Goal: Task Accomplishment & Management: Manage account settings

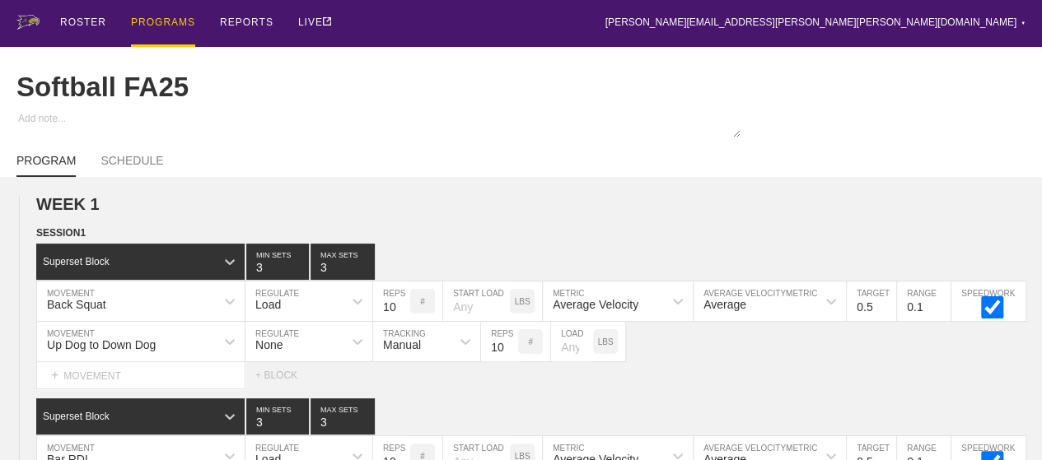
click at [148, 19] on div "PROGRAMS" at bounding box center [163, 23] width 64 height 47
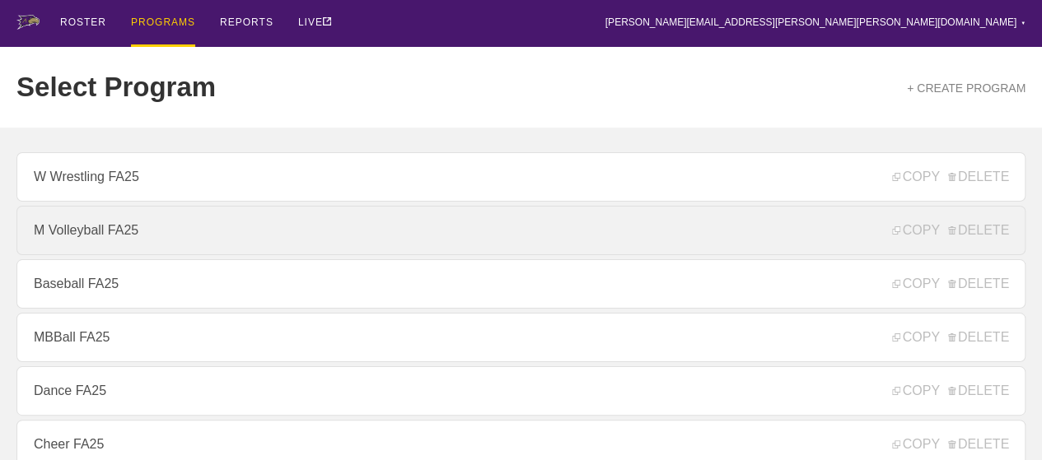
click at [92, 230] on link "M Volleyball FA25" at bounding box center [520, 230] width 1009 height 49
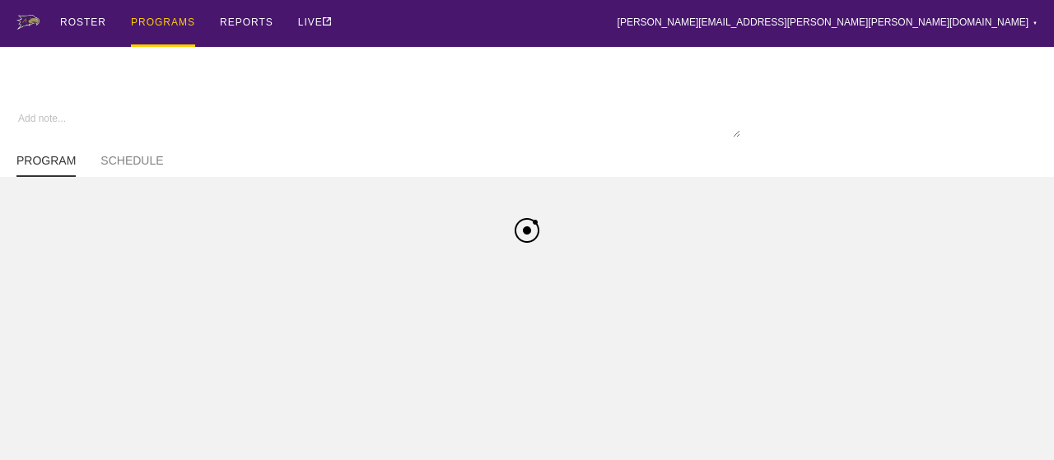
type textarea "x"
type input "M Volleyball FA25"
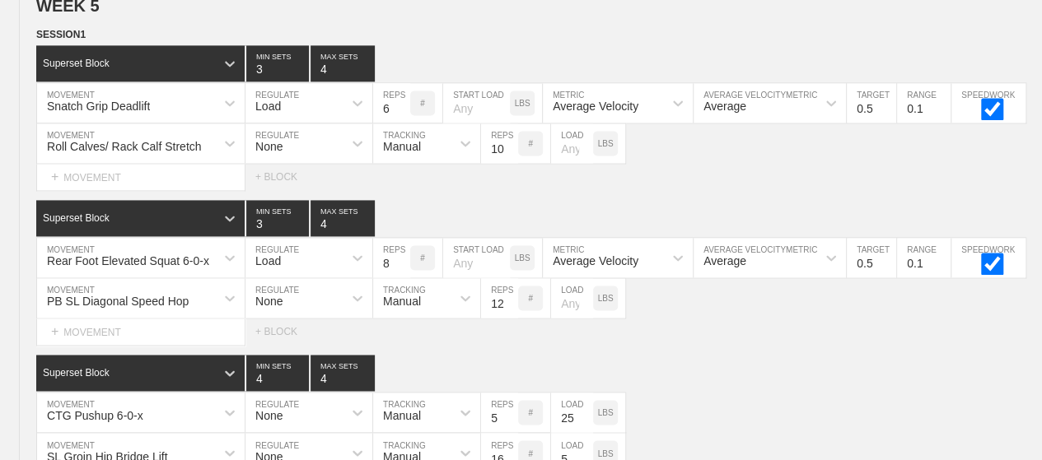
scroll to position [7353, 0]
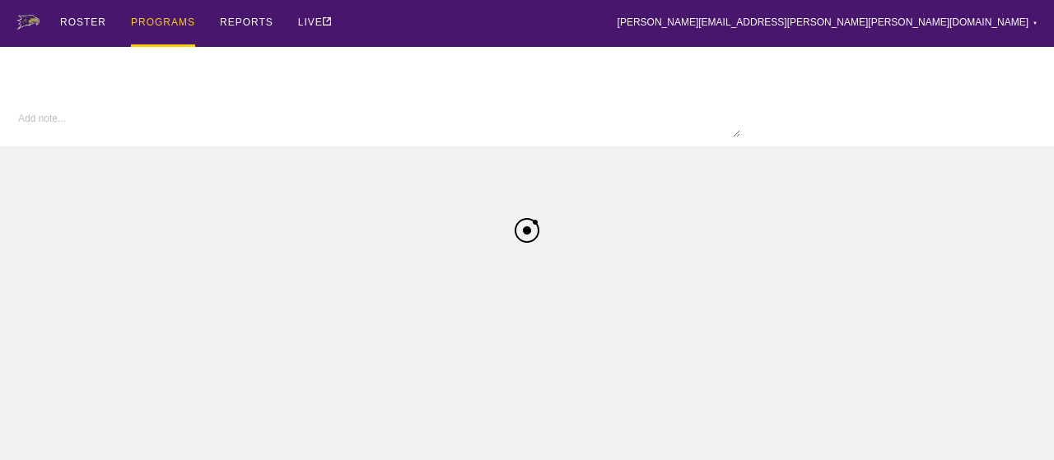
type textarea "x"
type input "M Volleyball FA25"
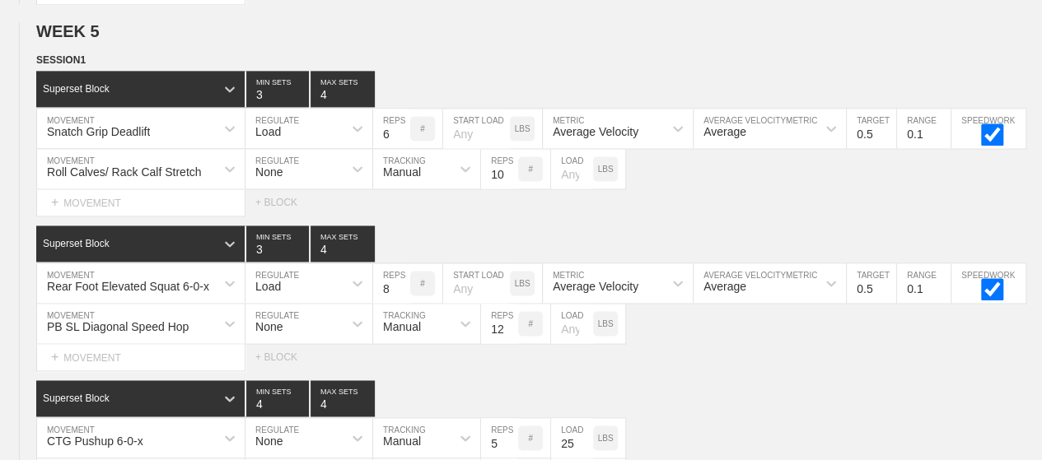
scroll to position [7600, 0]
